Goal: Browse casually

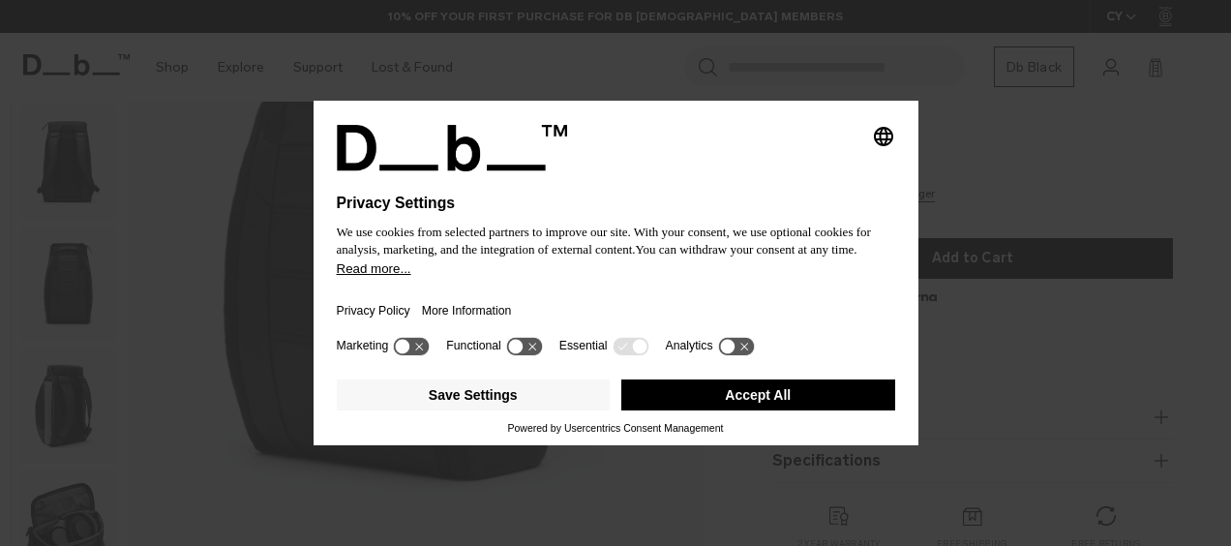
click at [736, 399] on button "Accept All" at bounding box center [758, 394] width 274 height 31
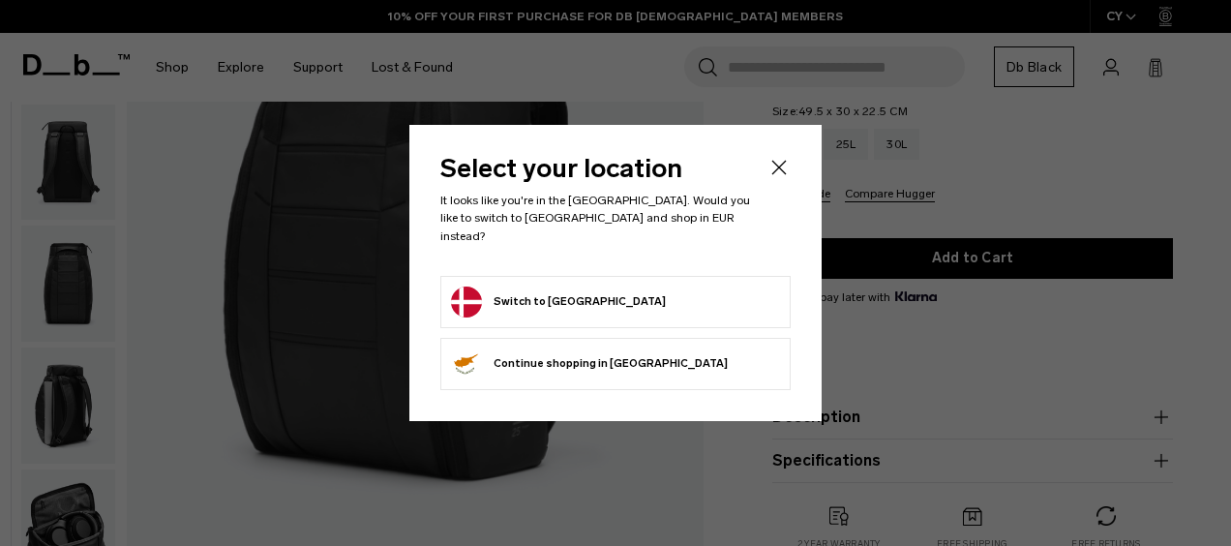
click at [788, 179] on icon "Close" at bounding box center [779, 167] width 23 height 23
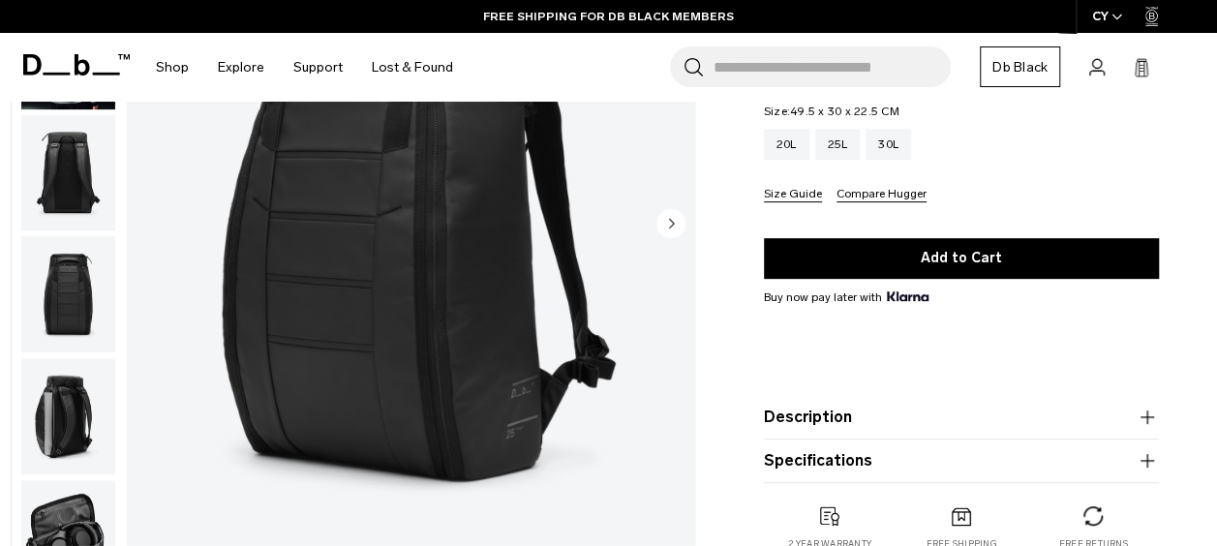
click at [377, 231] on img "1 / 11" at bounding box center [411, 224] width 568 height 709
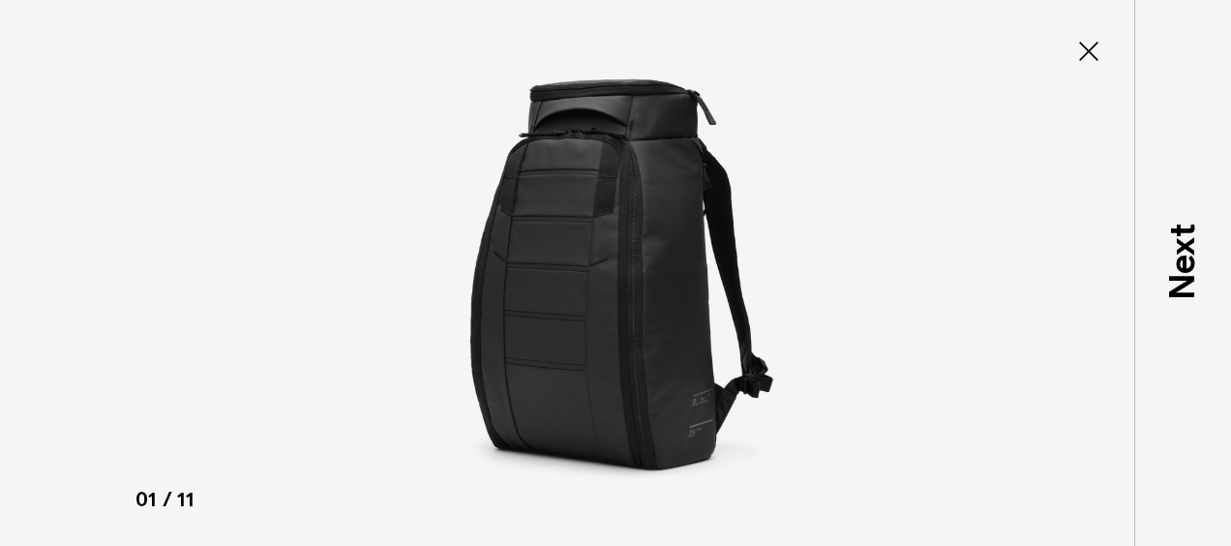
click at [1100, 48] on icon at bounding box center [1088, 51] width 31 height 31
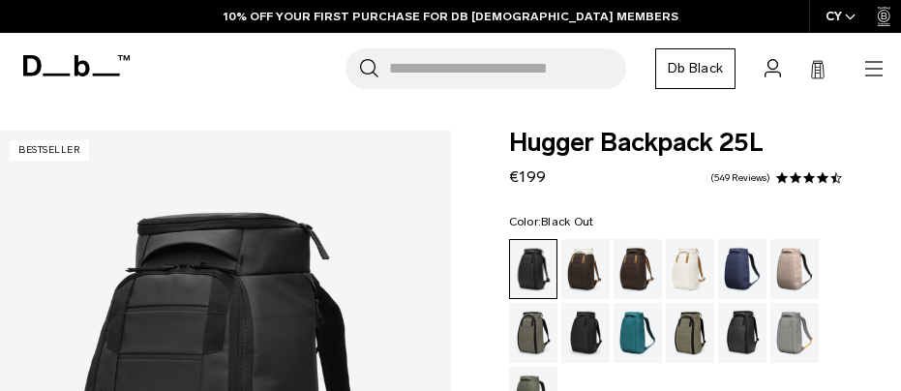
click at [177, 69] on div "Search for Bags, Luggage... Search Close Trending Products All Products Hugger …" at bounding box center [513, 68] width 744 height 41
